Goal: Task Accomplishment & Management: Use online tool/utility

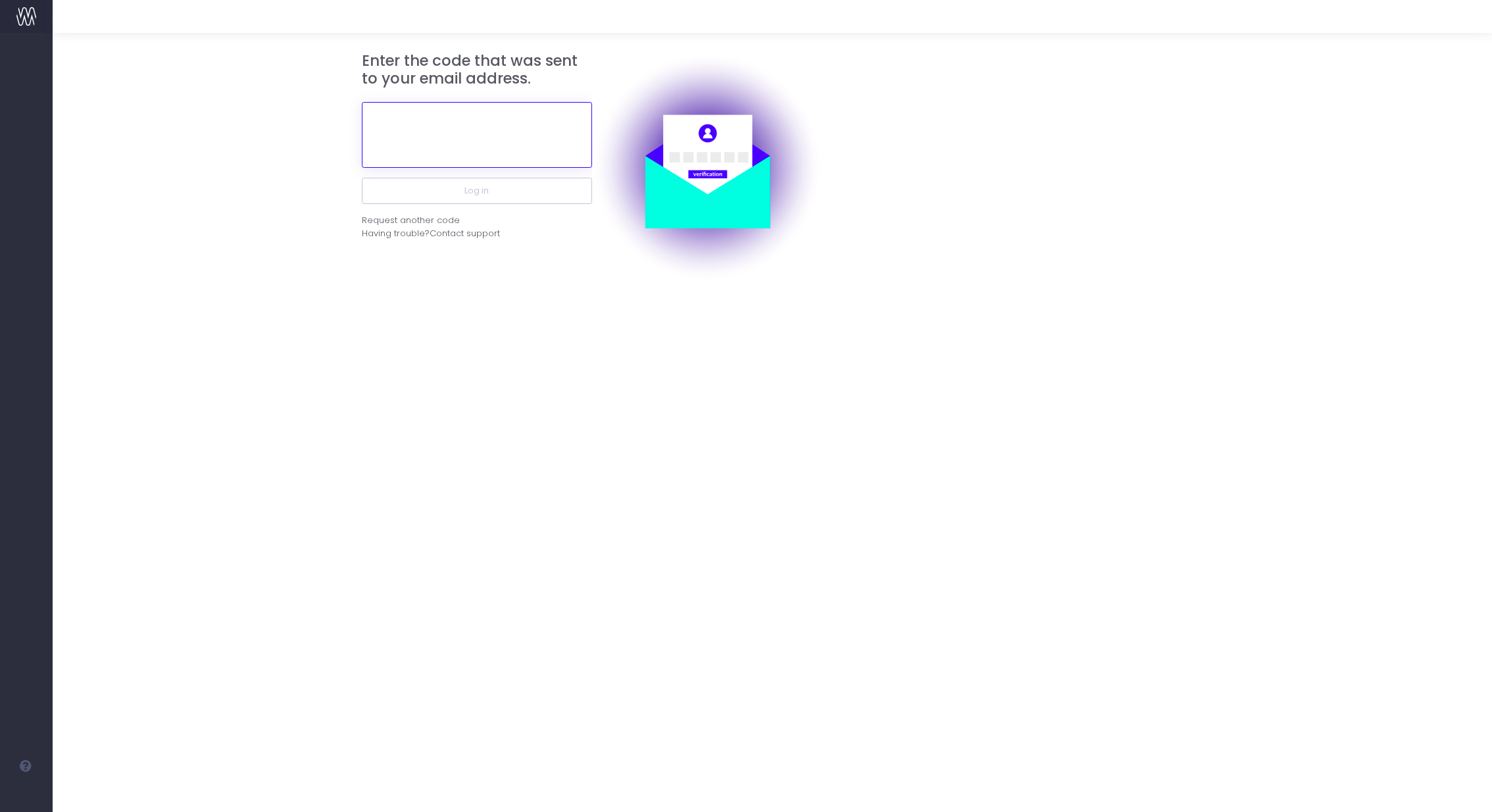
click at [465, 131] on input "text" at bounding box center [477, 134] width 230 height 66
paste input "178992"
type input "178992"
click at [362, 178] on button "Log in" at bounding box center [477, 191] width 230 height 26
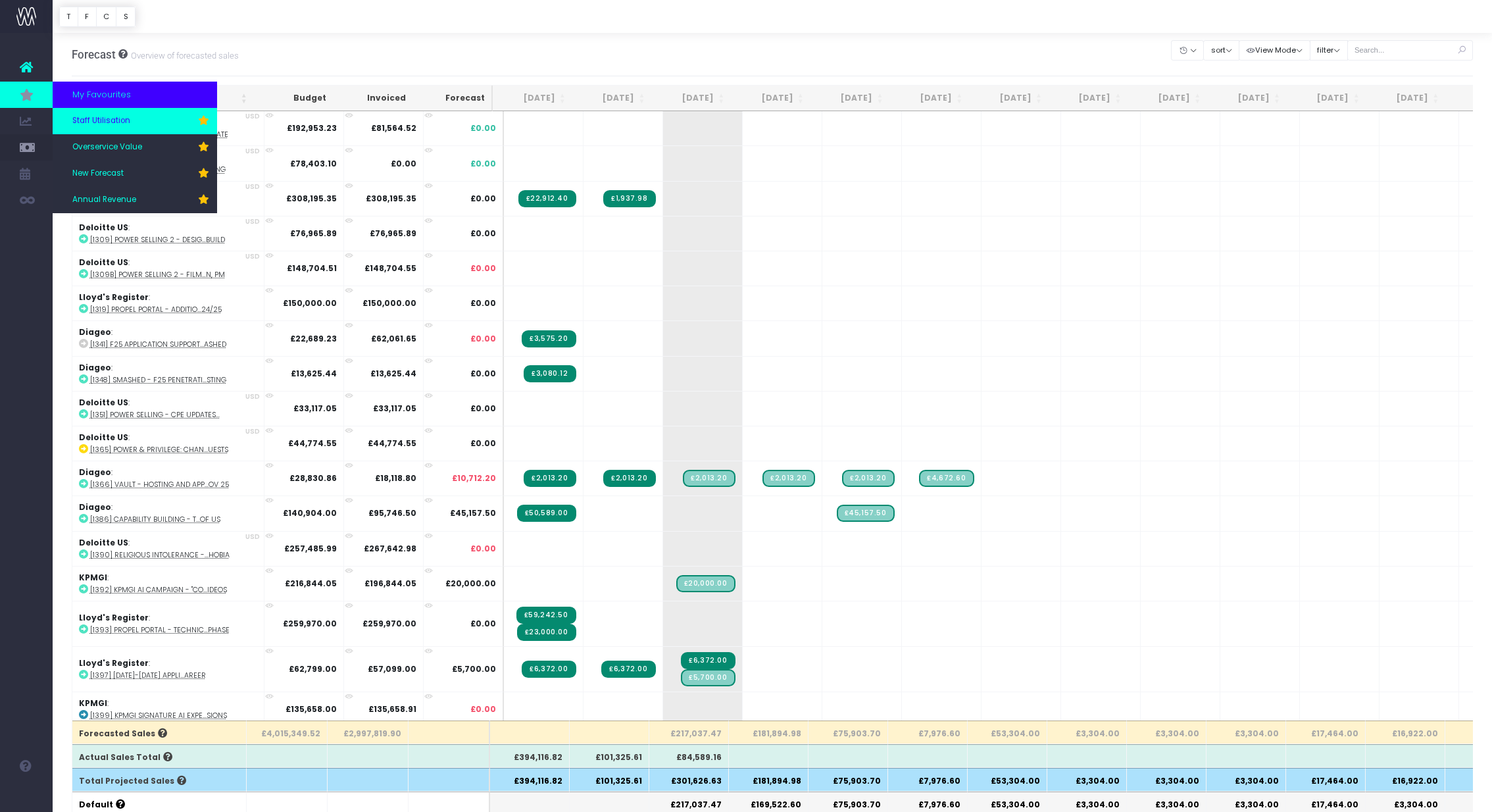
click at [119, 120] on span "Staff Utilisation" at bounding box center [101, 121] width 58 height 12
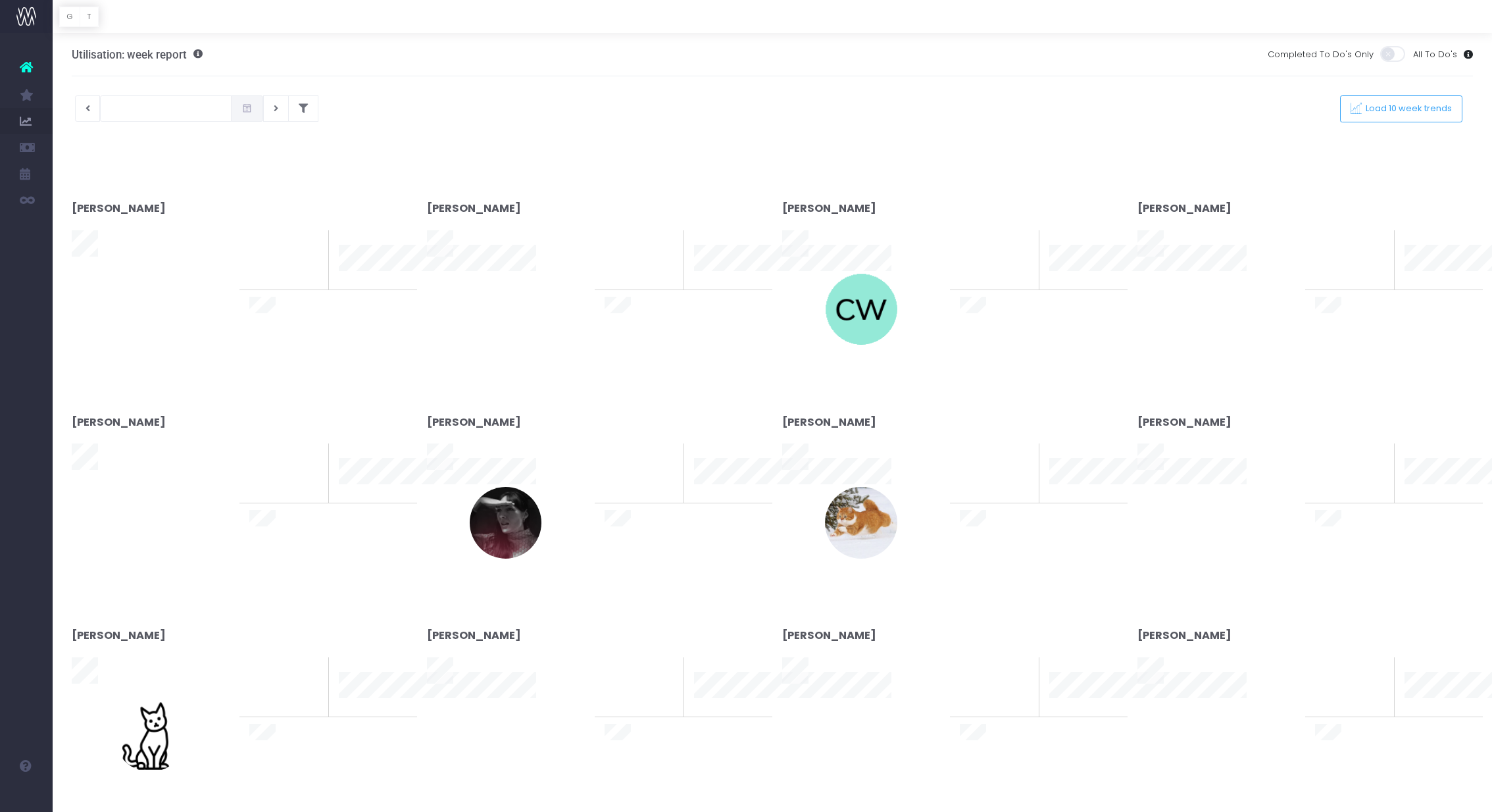
type input "[DATE]"
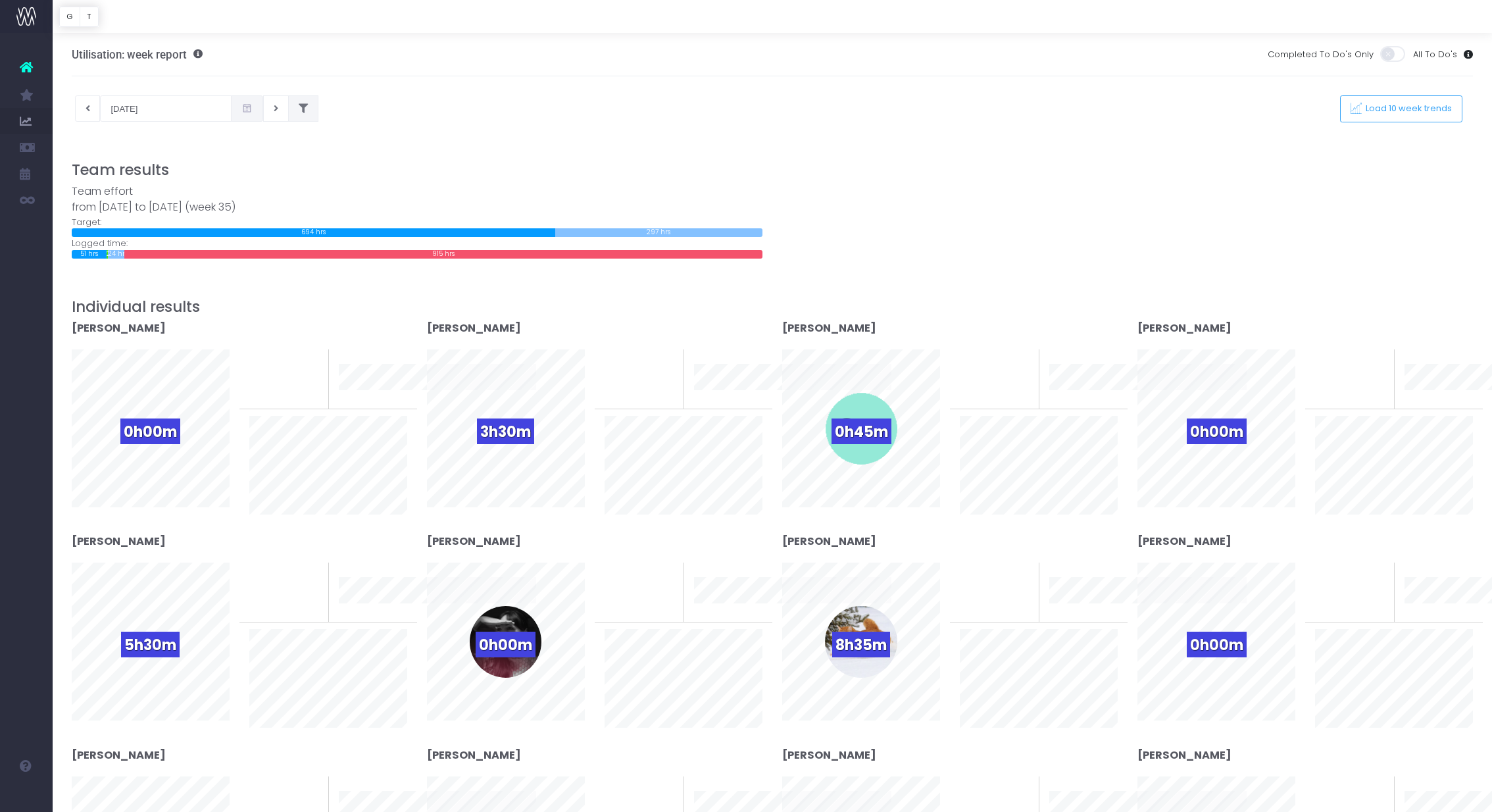
click at [299, 109] on icon at bounding box center [303, 109] width 9 height 0
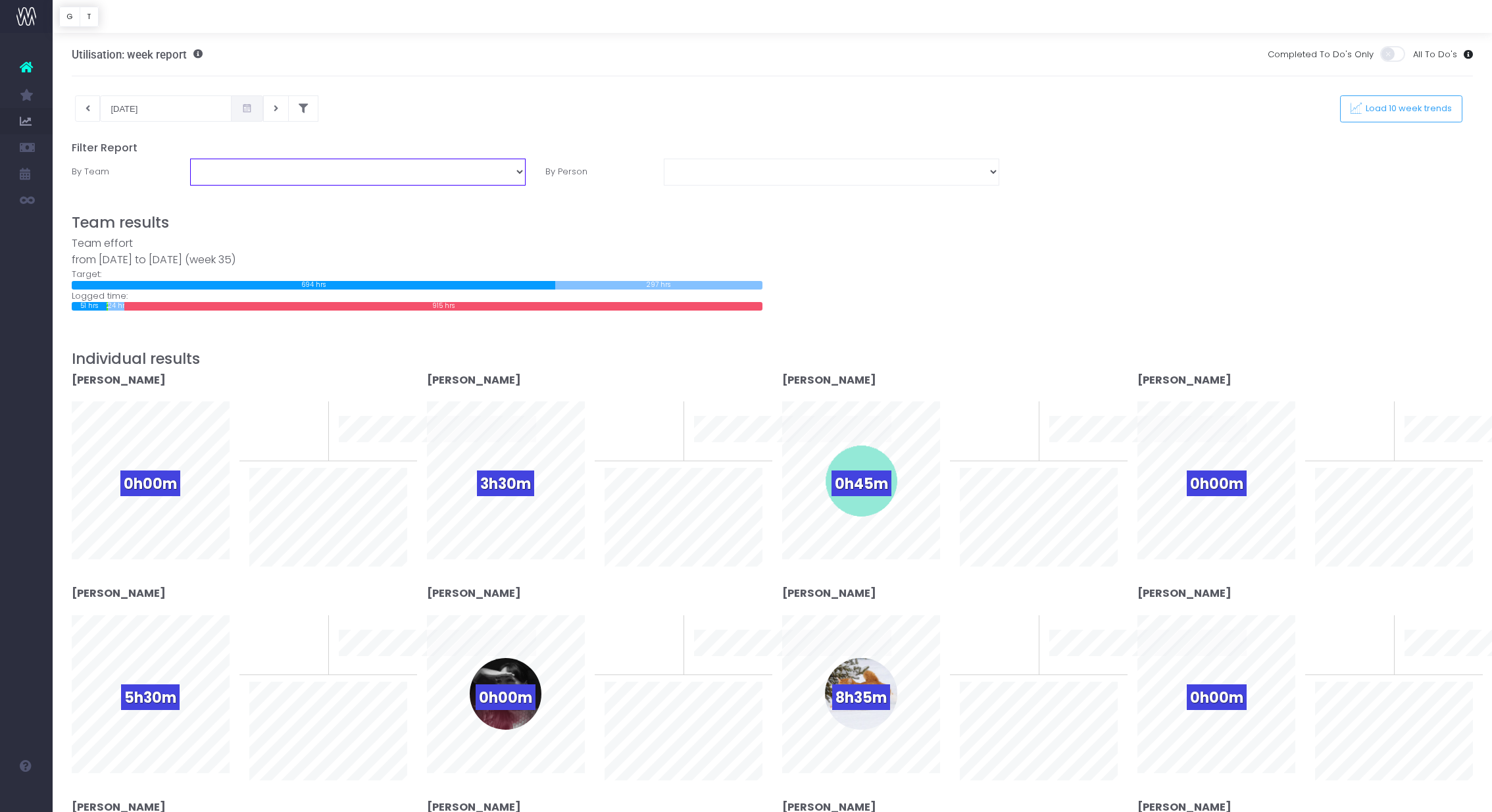
click at [413, 178] on select "Business Administration Creative Strategy and Production Development Film Marke…" at bounding box center [357, 172] width 335 height 26
select select "Project Management"
click at [190, 159] on select "Business Administration Creative Strategy and Production Development Film Marke…" at bounding box center [357, 172] width 335 height 26
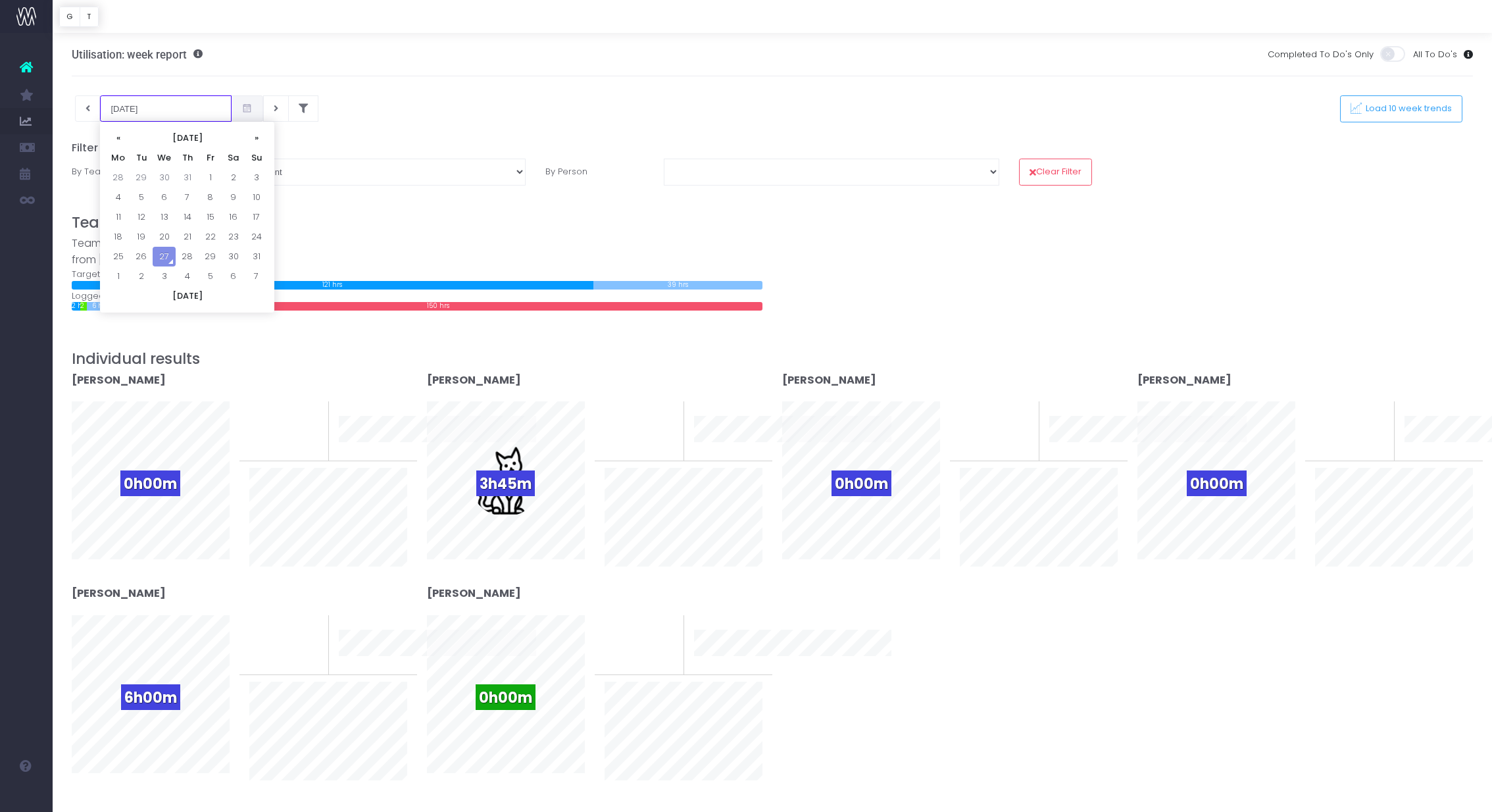
click at [192, 115] on input "[DATE]" at bounding box center [166, 108] width 131 height 26
click at [120, 239] on td "18" at bounding box center [118, 237] width 23 height 20
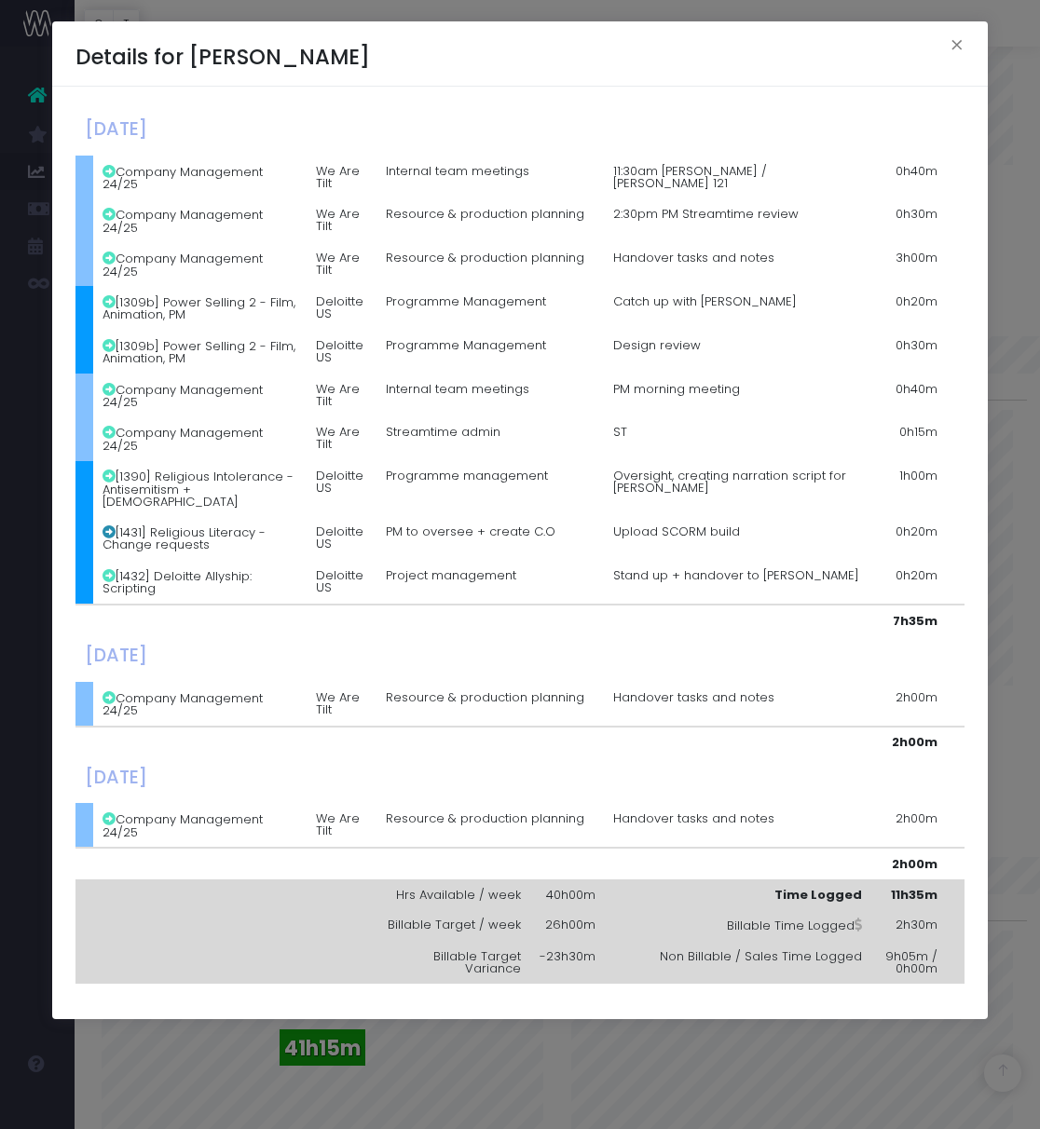
scroll to position [2007, 0]
click at [416, 1096] on div "Details for [PERSON_NAME] × [DATE] Company Management 24/25 We Are Tilt Interna…" at bounding box center [520, 564] width 1040 height 1129
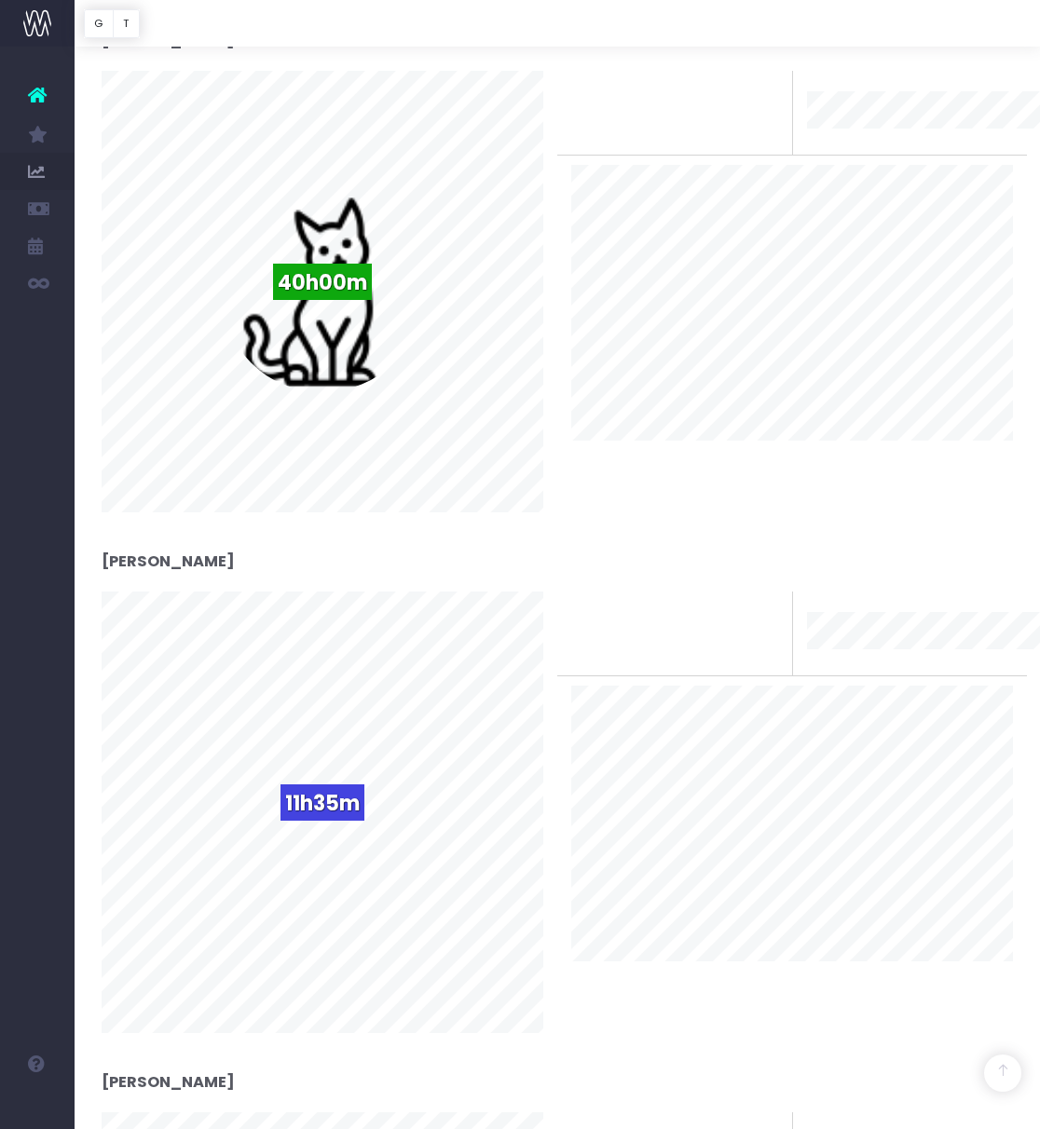
scroll to position [0, 0]
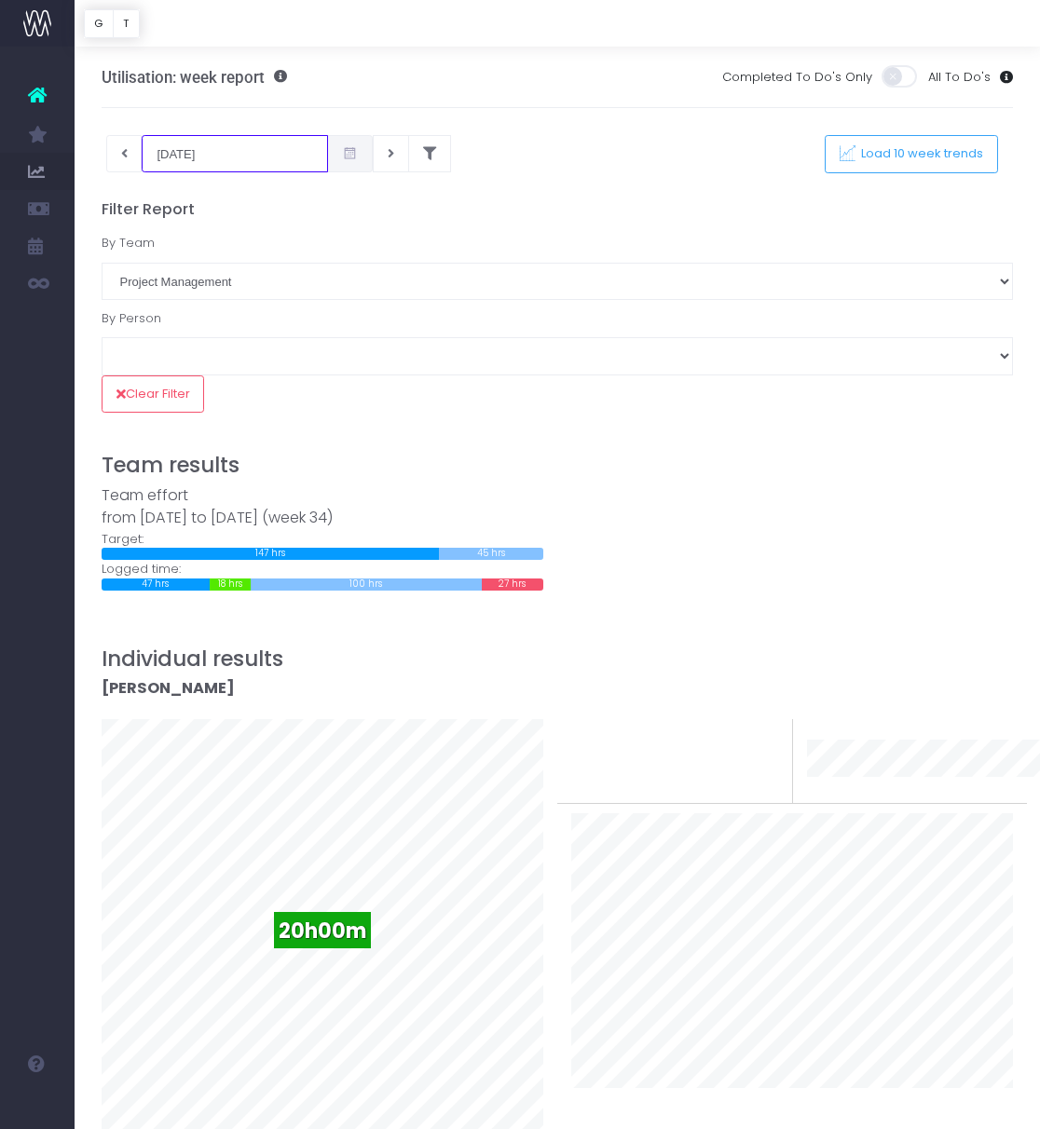
click at [198, 163] on input "[DATE]" at bounding box center [235, 153] width 186 height 37
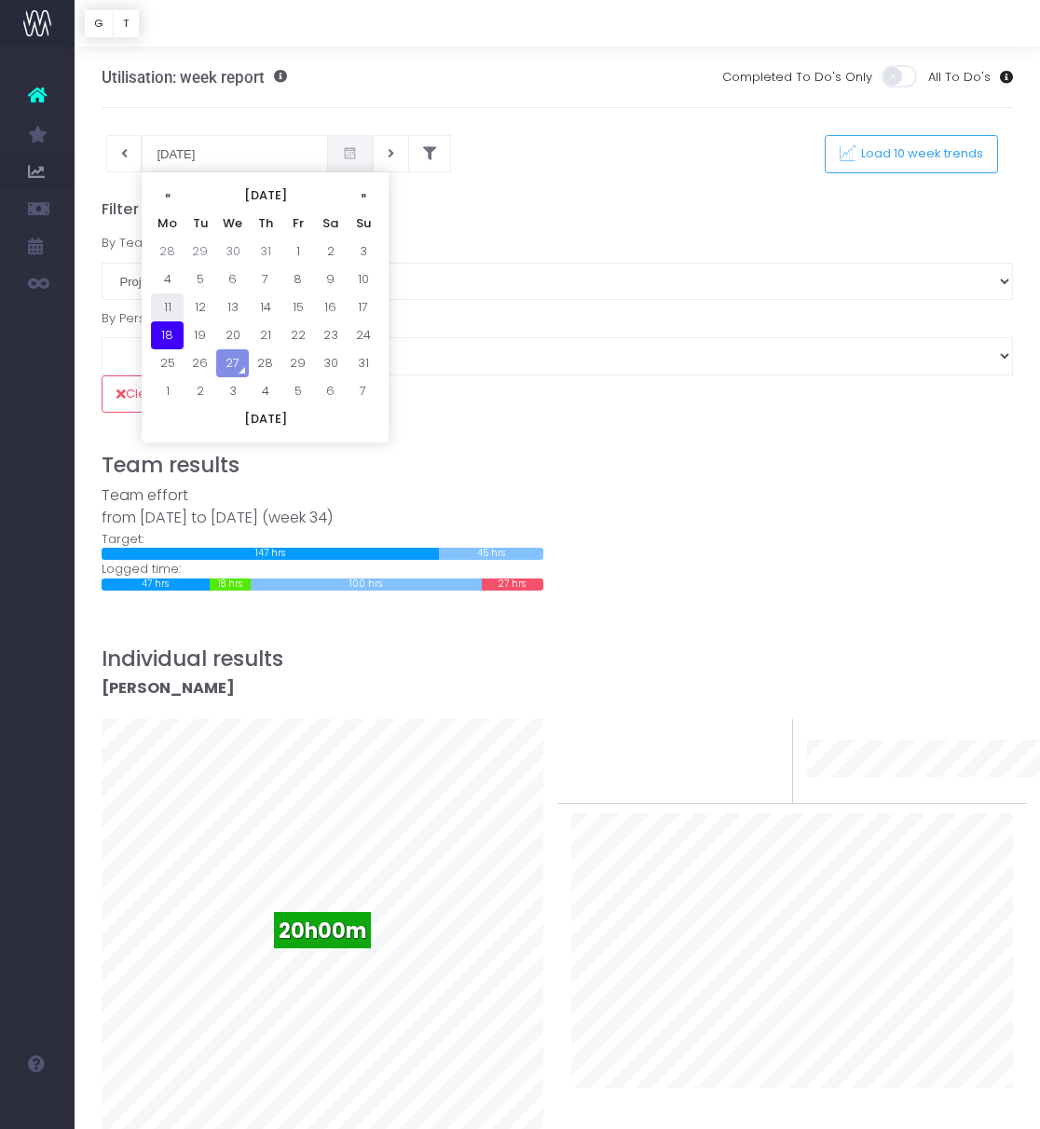
click at [171, 307] on td "11" at bounding box center [167, 307] width 33 height 28
type input "[DATE]"
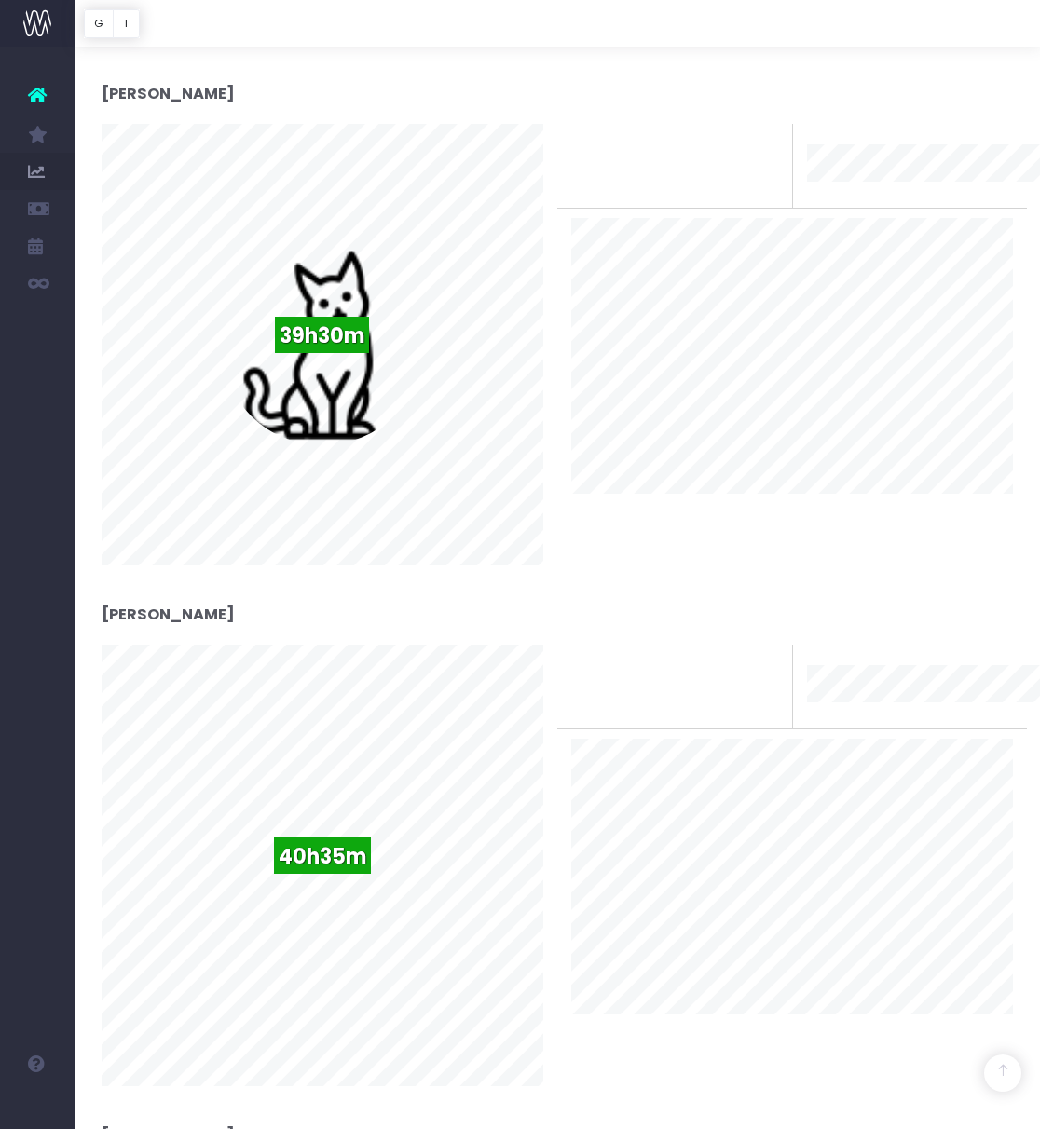
scroll to position [1151, 0]
